Goal: Task Accomplishment & Management: Manage account settings

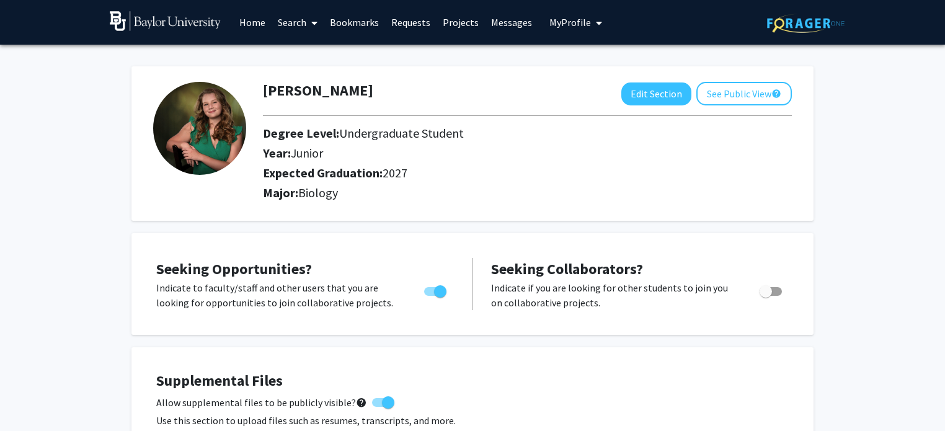
click at [447, 19] on link "Projects" at bounding box center [461, 22] width 48 height 43
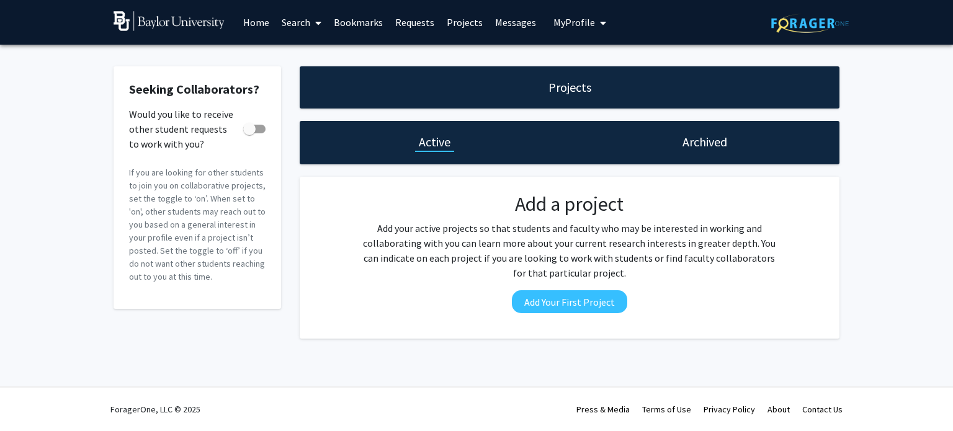
click at [556, 22] on span "My Profile" at bounding box center [574, 22] width 42 height 12
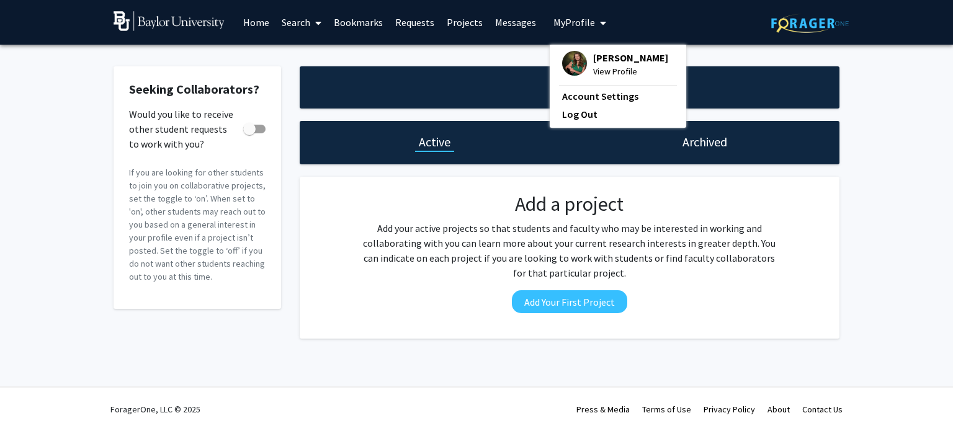
click at [298, 19] on link "Search" at bounding box center [301, 22] width 52 height 43
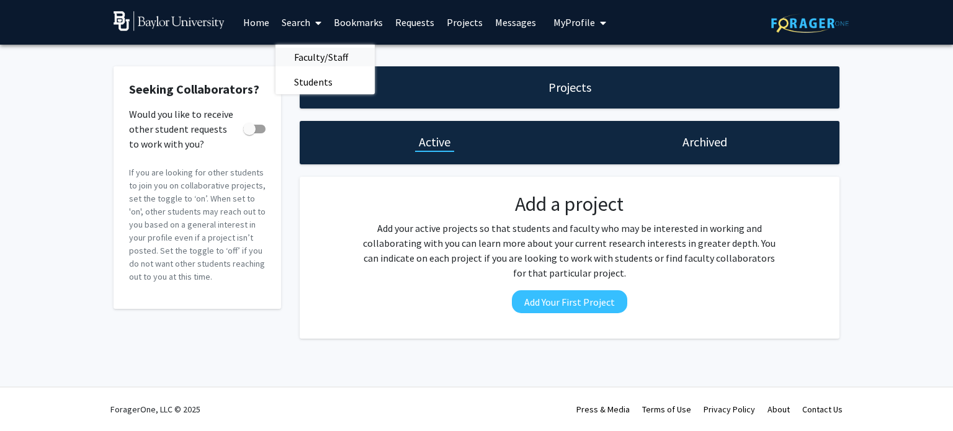
click at [321, 53] on span "Faculty/Staff" at bounding box center [320, 57] width 91 height 25
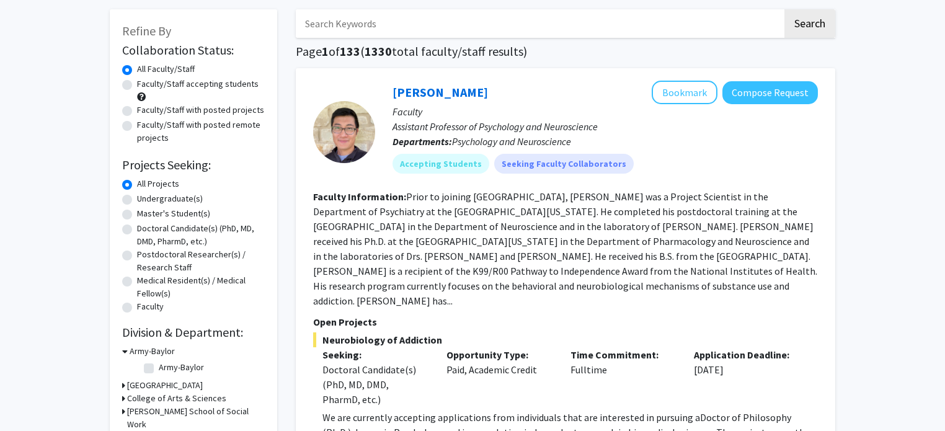
scroll to position [58, 0]
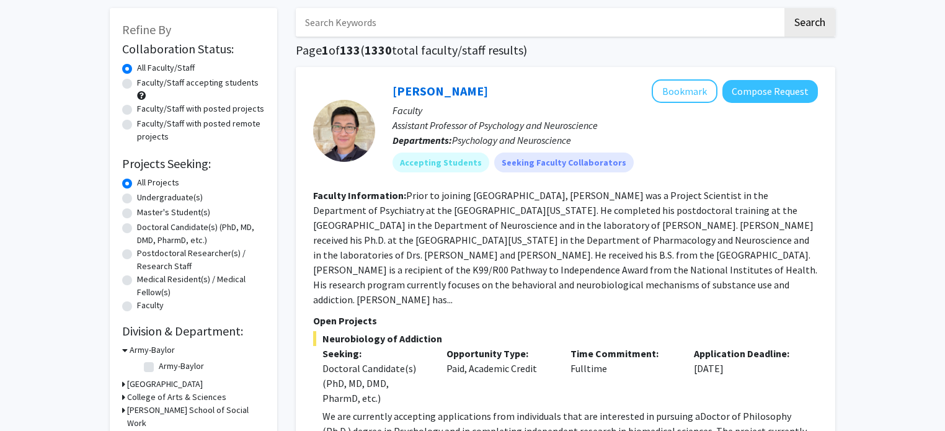
click at [172, 198] on label "Undergraduate(s)" at bounding box center [170, 197] width 66 height 13
click at [145, 198] on input "Undergraduate(s)" at bounding box center [141, 195] width 8 height 8
radio input "true"
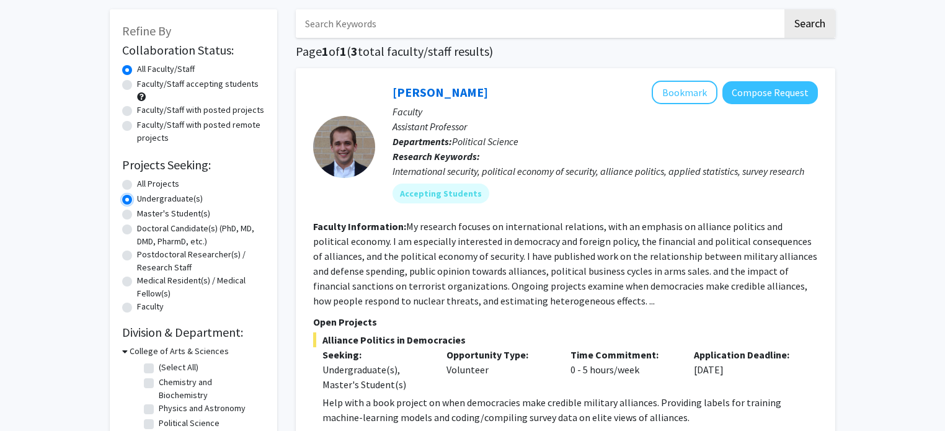
scroll to position [50, 0]
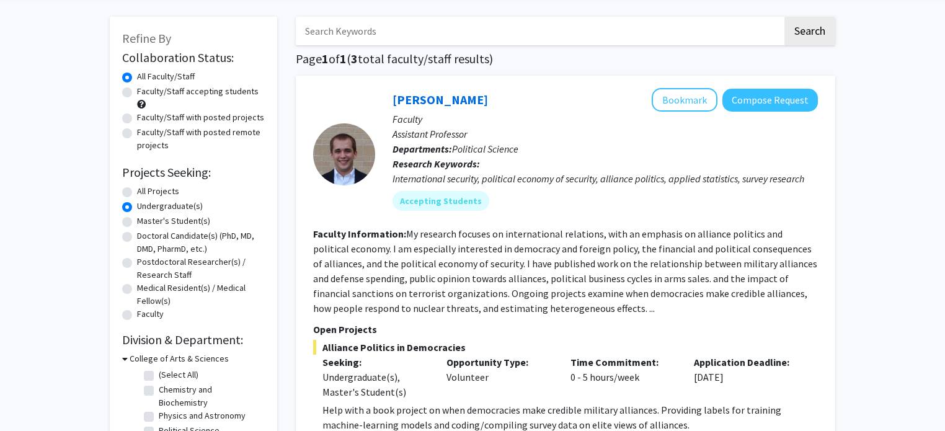
click at [162, 190] on label "All Projects" at bounding box center [158, 191] width 42 height 13
click at [145, 190] on input "All Projects" at bounding box center [141, 189] width 8 height 8
radio input "true"
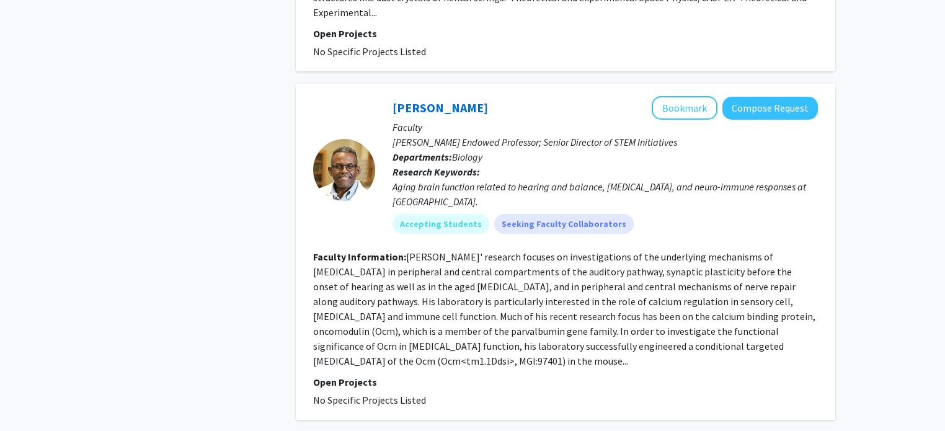
scroll to position [2986, 0]
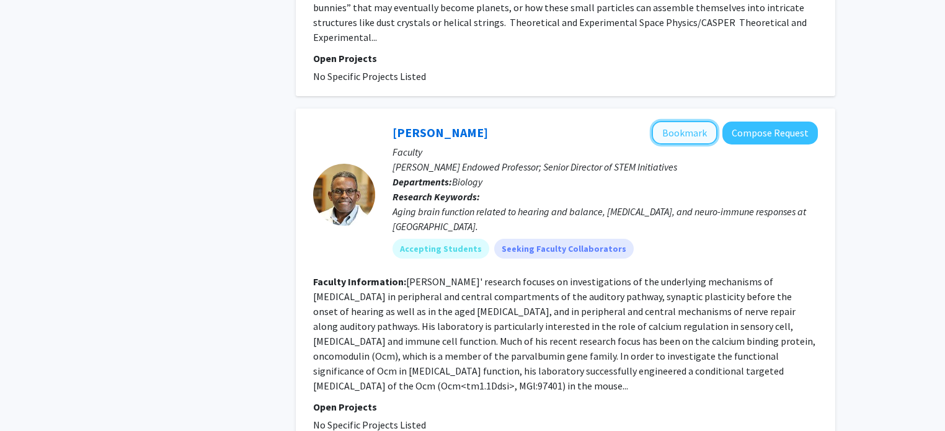
click at [682, 121] on button "Bookmark" at bounding box center [685, 133] width 66 height 24
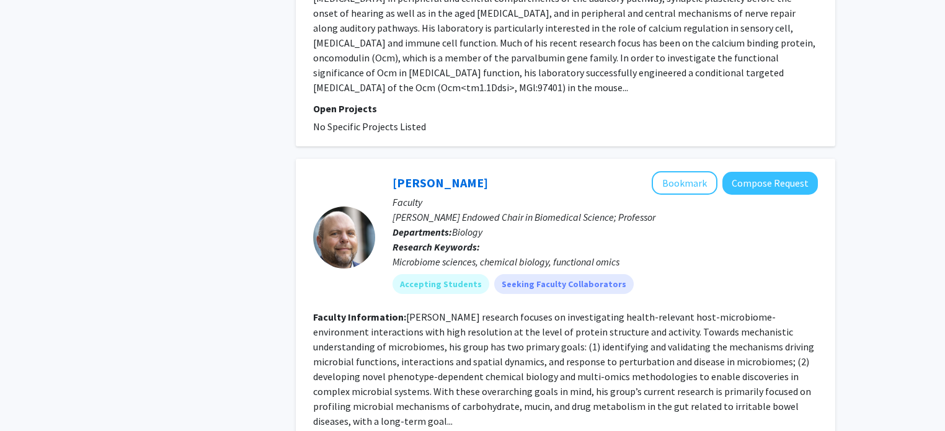
scroll to position [3307, 0]
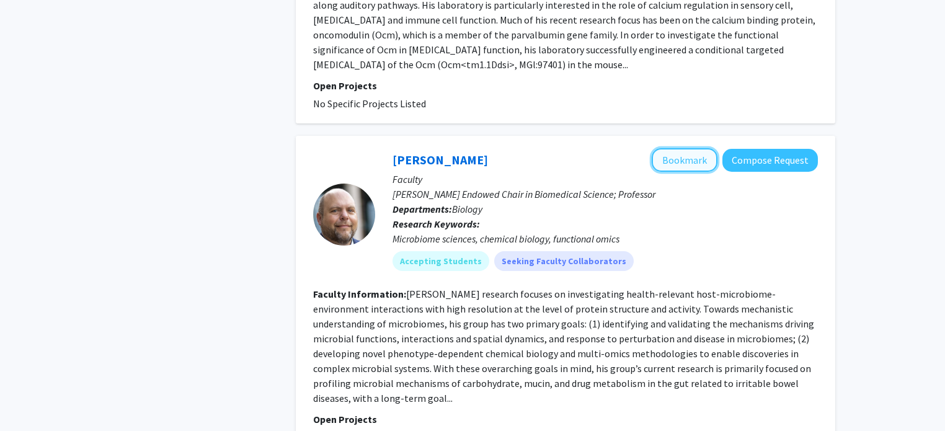
click at [683, 148] on button "Bookmark" at bounding box center [685, 160] width 66 height 24
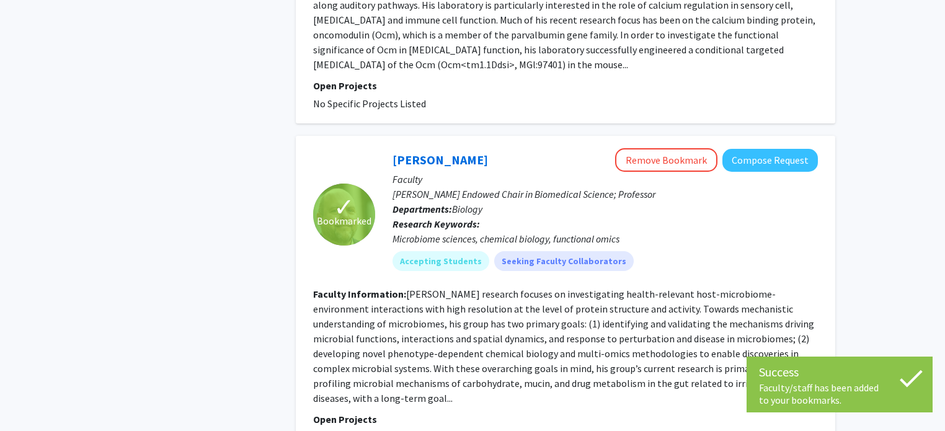
scroll to position [3327, 0]
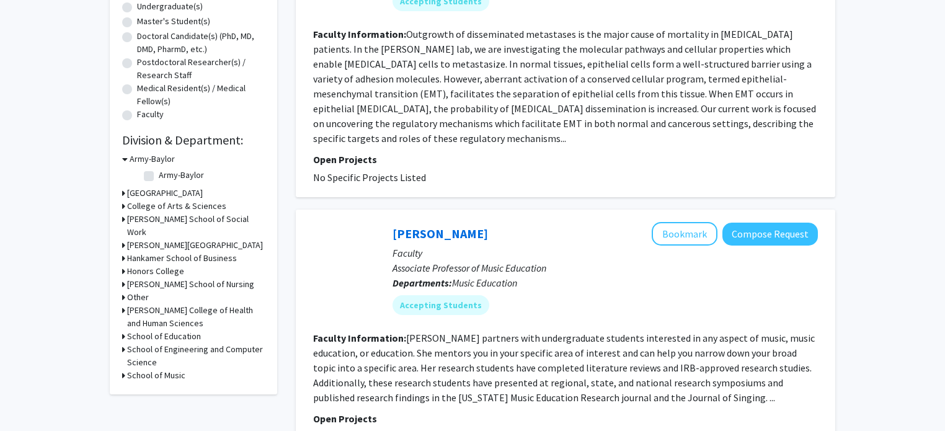
scroll to position [280, 0]
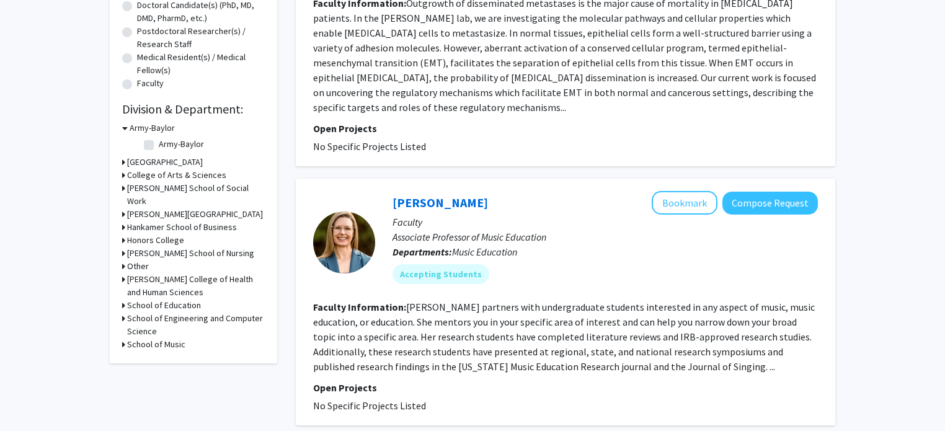
click at [122, 176] on icon at bounding box center [123, 175] width 3 height 13
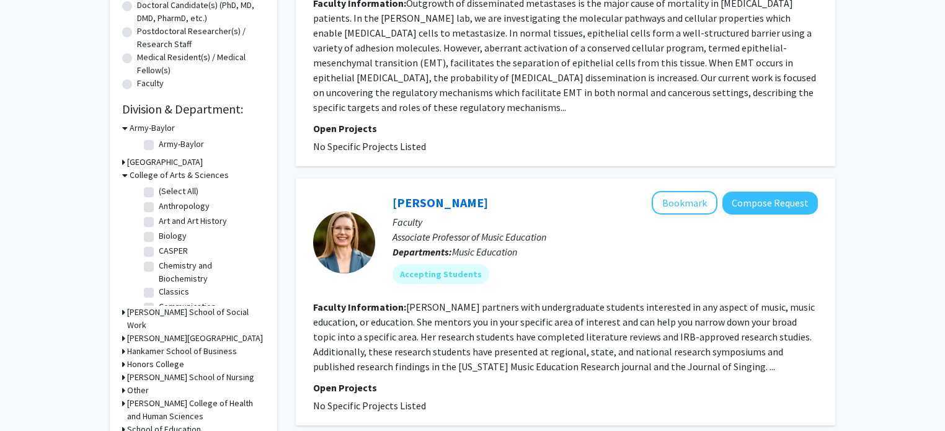
click at [159, 239] on label "Biology" at bounding box center [173, 235] width 28 height 13
click at [159, 238] on input "Biology" at bounding box center [163, 233] width 8 height 8
checkbox input "true"
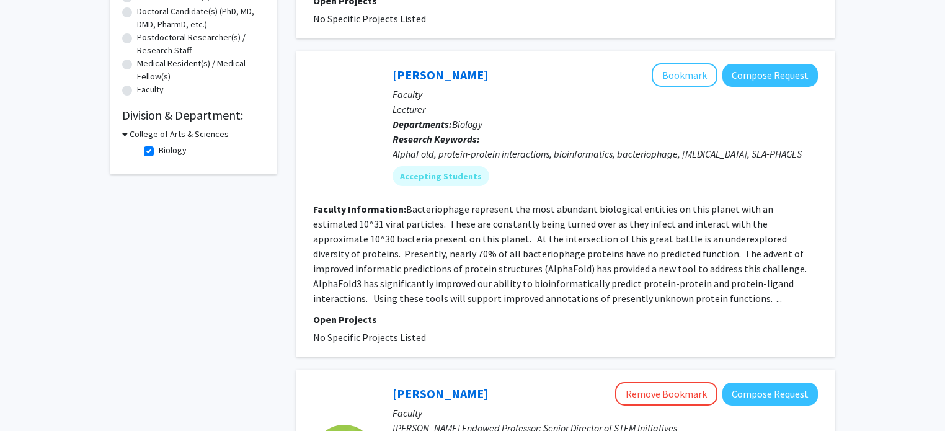
scroll to position [275, 0]
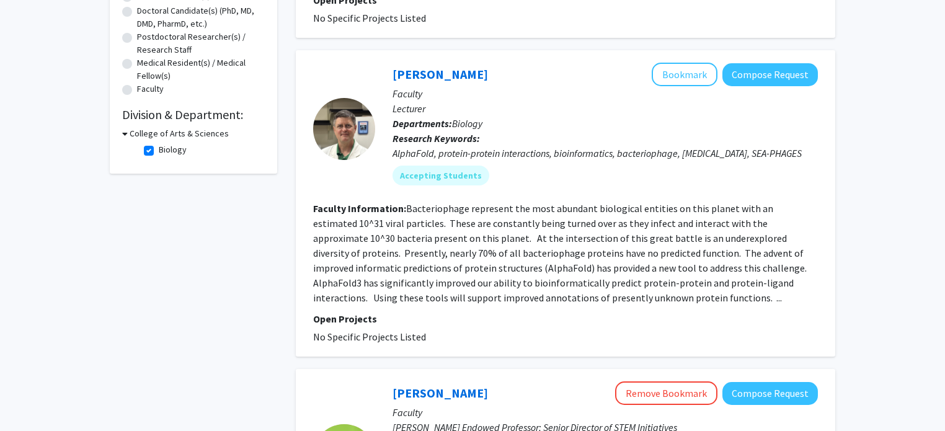
click at [675, 75] on button "Bookmark" at bounding box center [685, 75] width 66 height 24
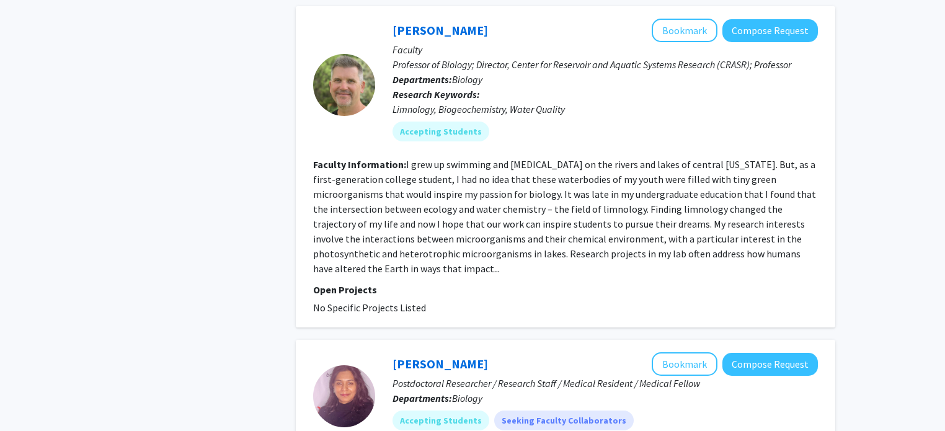
scroll to position [1195, 0]
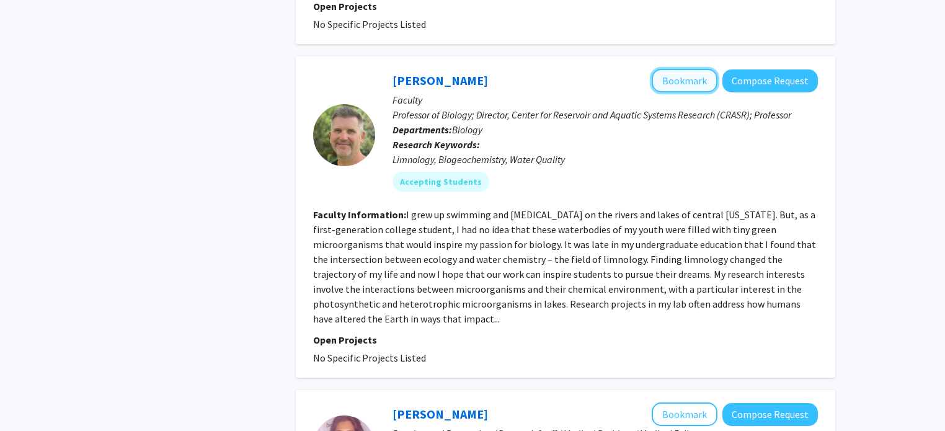
click at [692, 69] on button "Bookmark" at bounding box center [685, 81] width 66 height 24
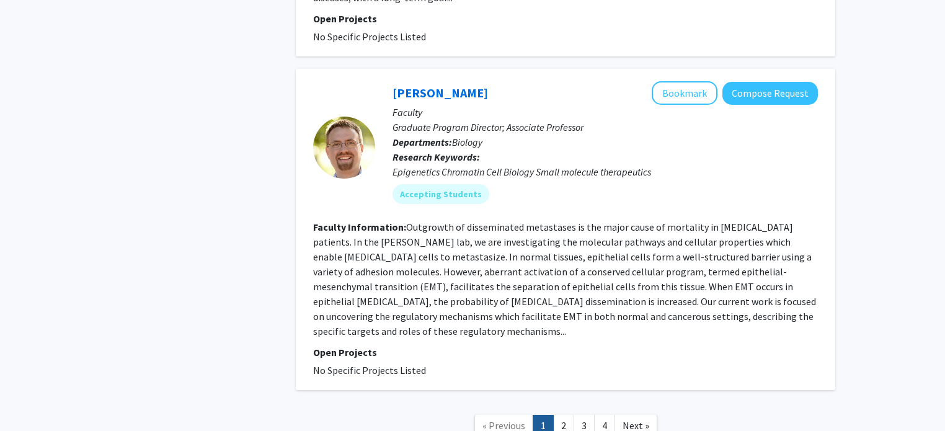
scroll to position [2644, 0]
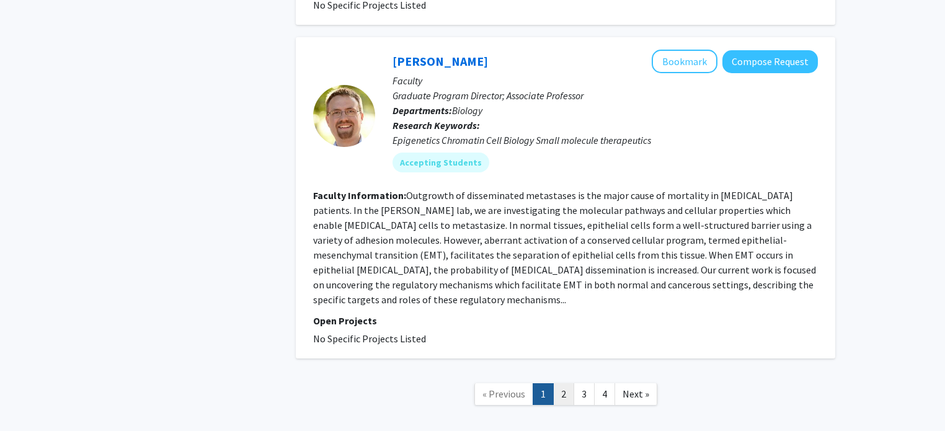
click at [558, 383] on link "2" at bounding box center [563, 394] width 21 height 22
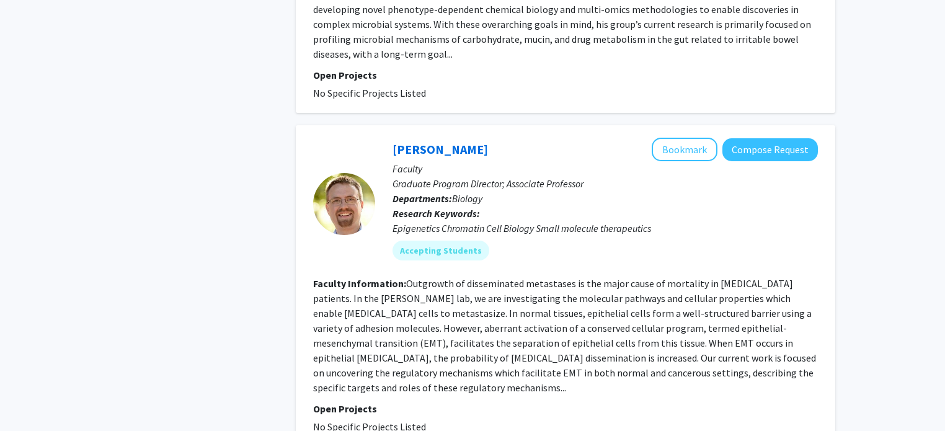
scroll to position [2644, 0]
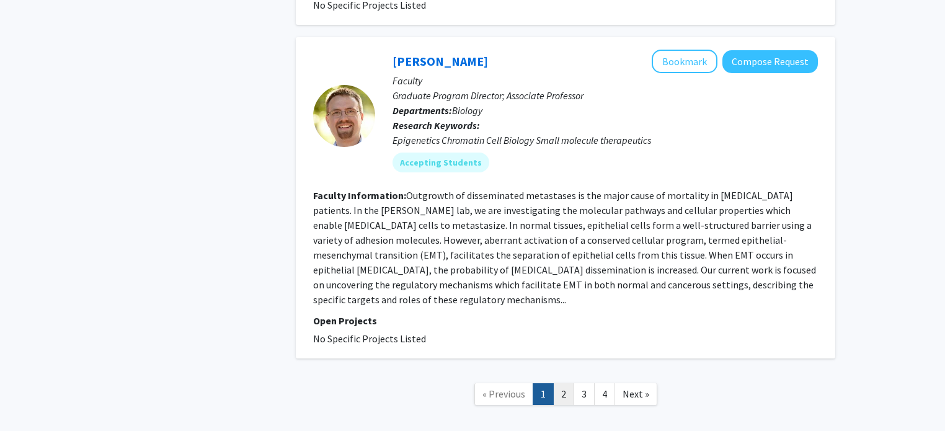
click at [567, 383] on link "2" at bounding box center [563, 394] width 21 height 22
click at [590, 383] on link "3" at bounding box center [584, 394] width 21 height 22
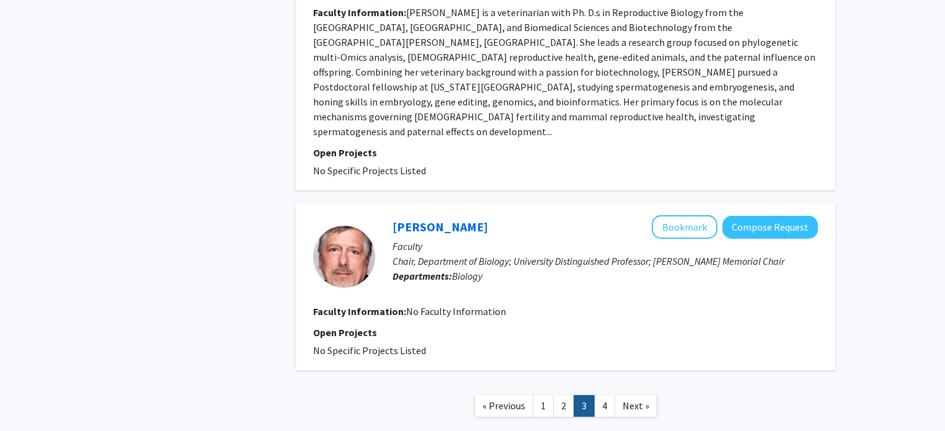
scroll to position [2019, 0]
click at [561, 394] on link "2" at bounding box center [563, 405] width 21 height 22
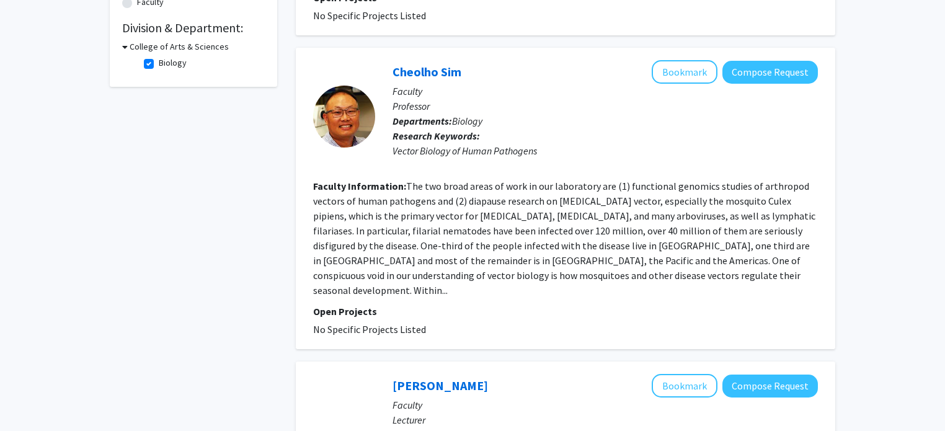
scroll to position [362, 0]
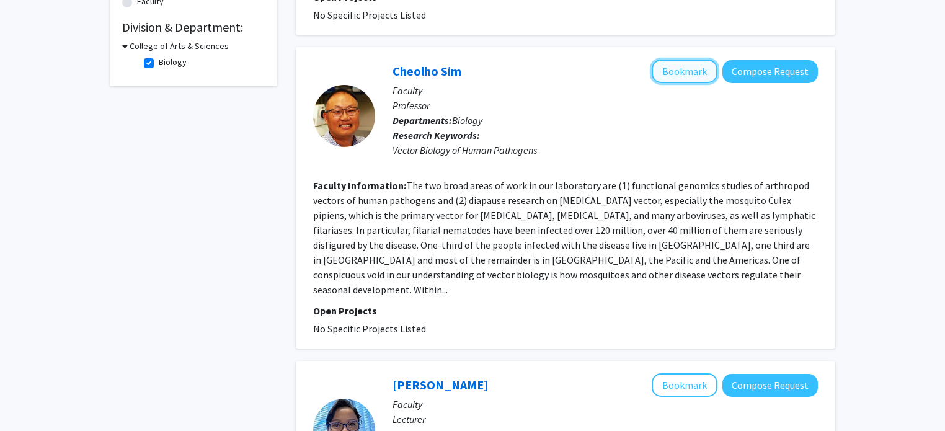
click at [693, 63] on button "Bookmark" at bounding box center [685, 72] width 66 height 24
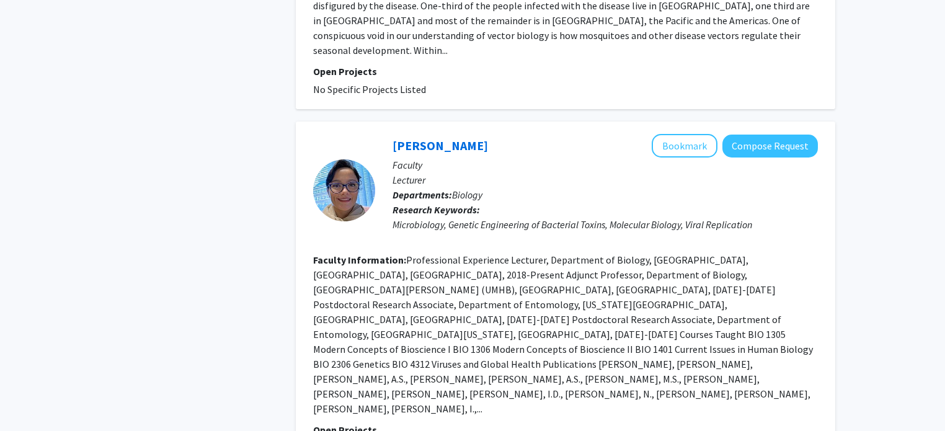
scroll to position [602, 0]
click at [690, 133] on button "Bookmark" at bounding box center [685, 145] width 66 height 24
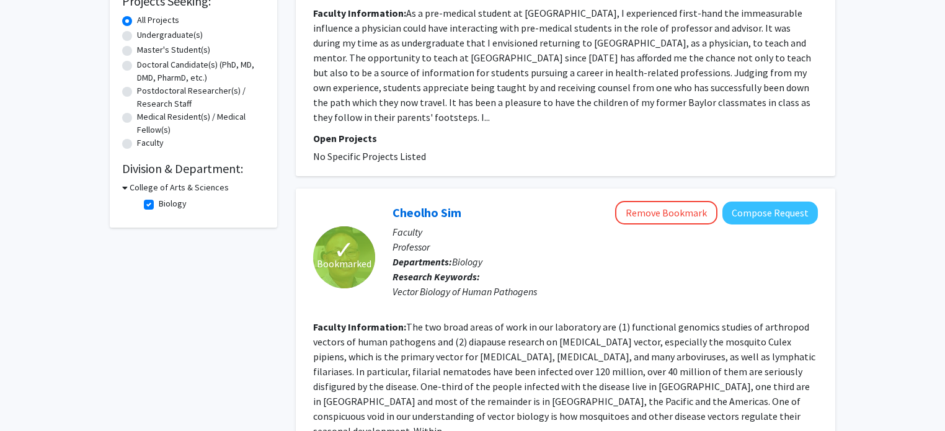
scroll to position [0, 0]
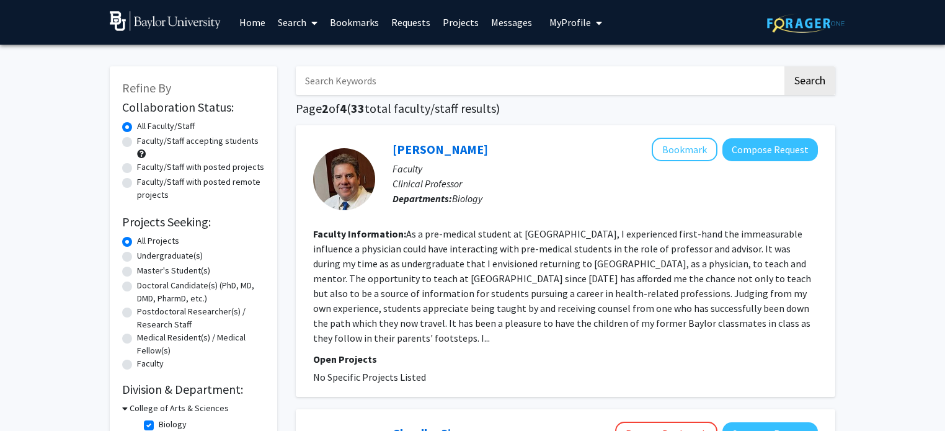
click at [561, 25] on span "My Profile" at bounding box center [570, 22] width 42 height 12
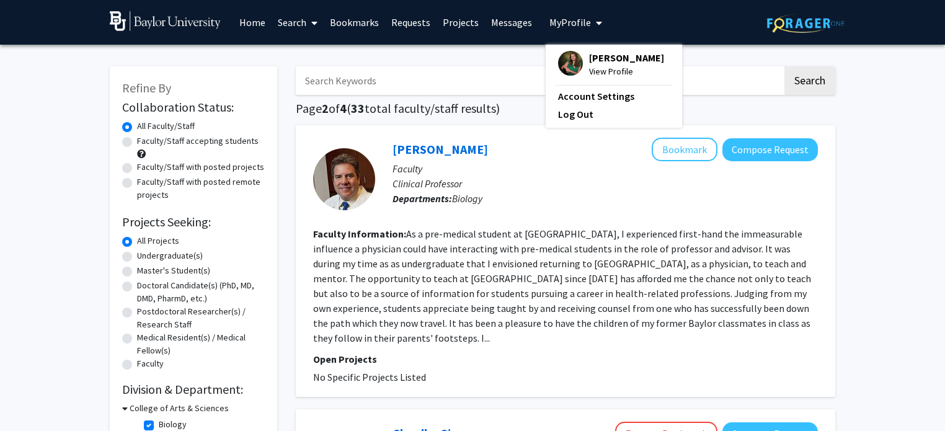
click at [592, 61] on span "[PERSON_NAME]" at bounding box center [626, 58] width 75 height 14
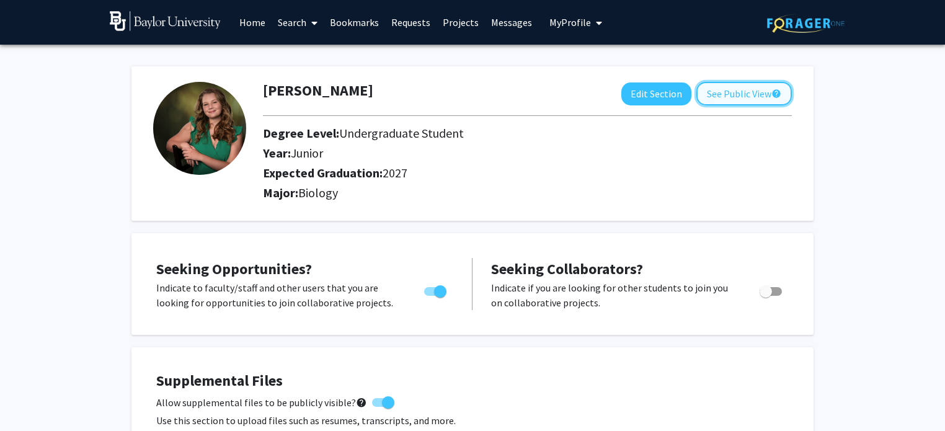
click at [771, 92] on button "See Public View help" at bounding box center [744, 94] width 96 height 24
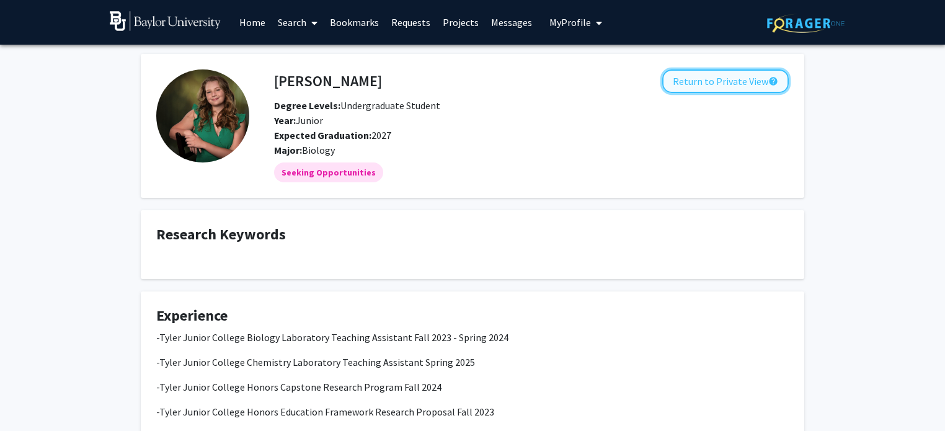
click at [739, 84] on button "Return to Private View help" at bounding box center [725, 81] width 127 height 24
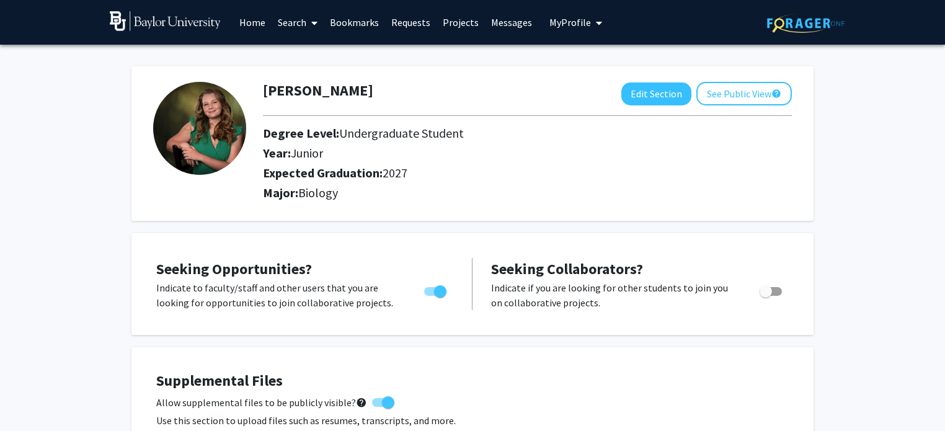
click at [359, 27] on link "Bookmarks" at bounding box center [354, 22] width 61 height 43
